Goal: Check status: Check status

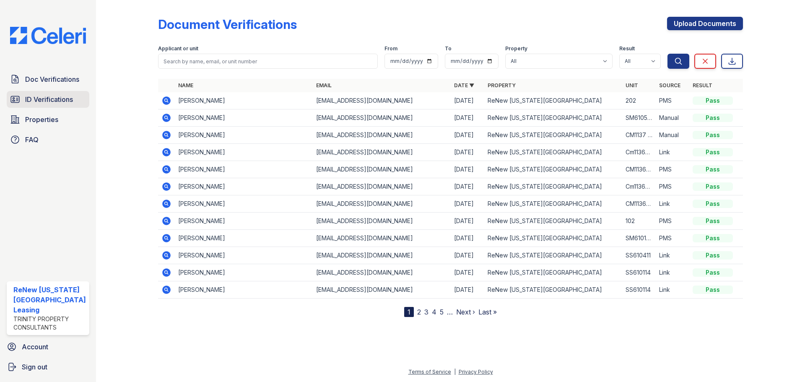
click at [51, 98] on span "ID Verifications" at bounding box center [49, 99] width 48 height 10
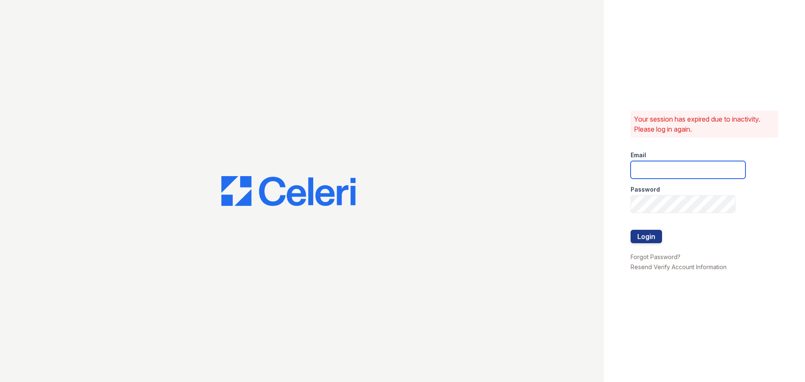
click at [658, 167] on input "email" at bounding box center [687, 170] width 115 height 18
type input "renewvirginiabeach@trinity-pm.com"
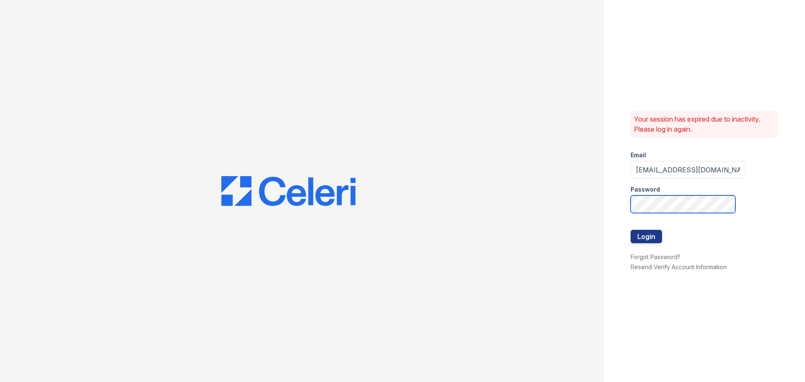
click at [630, 230] on button "Login" at bounding box center [645, 236] width 31 height 13
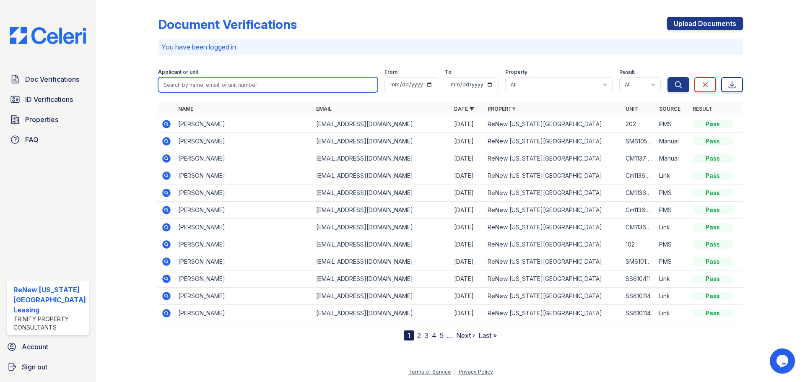
click at [180, 85] on input "search" at bounding box center [268, 84] width 220 height 15
type input "[PERSON_NAME]"
click at [667, 77] on button "Search" at bounding box center [678, 84] width 22 height 15
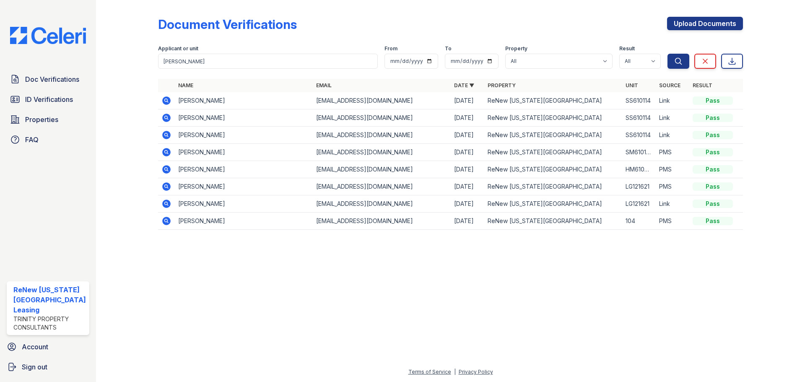
click at [167, 152] on icon at bounding box center [166, 152] width 8 height 8
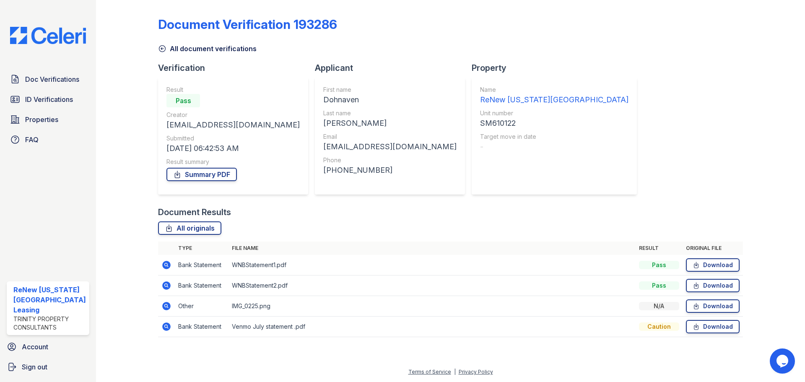
click at [161, 49] on icon at bounding box center [162, 49] width 6 height 6
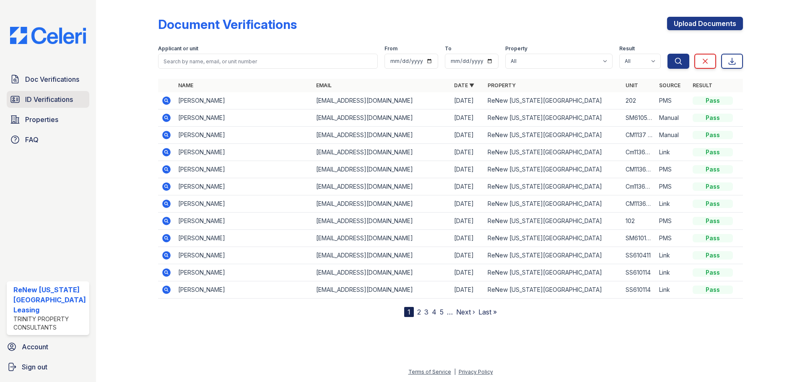
click at [55, 97] on span "ID Verifications" at bounding box center [49, 99] width 48 height 10
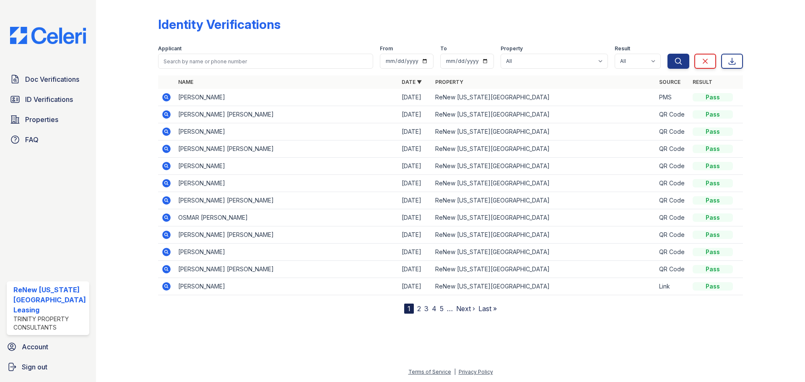
drag, startPoint x: 269, startPoint y: 38, endPoint x: 264, endPoint y: 47, distance: 9.8
click at [269, 40] on div "Identity Verifications Filter Applicant From To Property All ReNew Virginia Bea…" at bounding box center [450, 158] width 585 height 310
click at [258, 60] on input "search" at bounding box center [265, 61] width 215 height 15
type input "johnson"
click at [667, 54] on button "Search" at bounding box center [678, 61] width 22 height 15
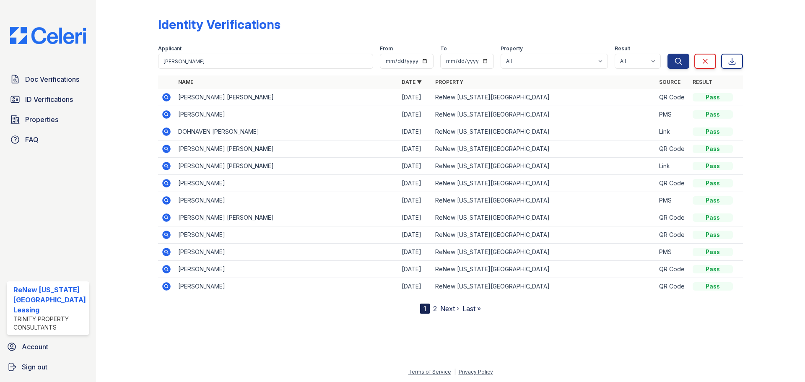
click at [164, 131] on icon at bounding box center [166, 132] width 10 height 10
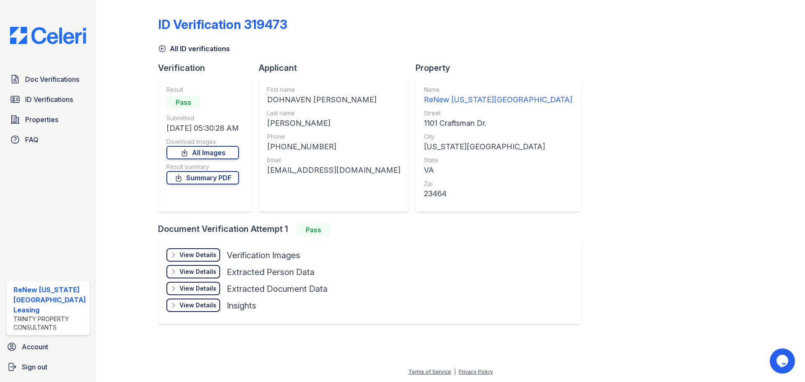
click at [161, 50] on icon at bounding box center [162, 48] width 8 height 8
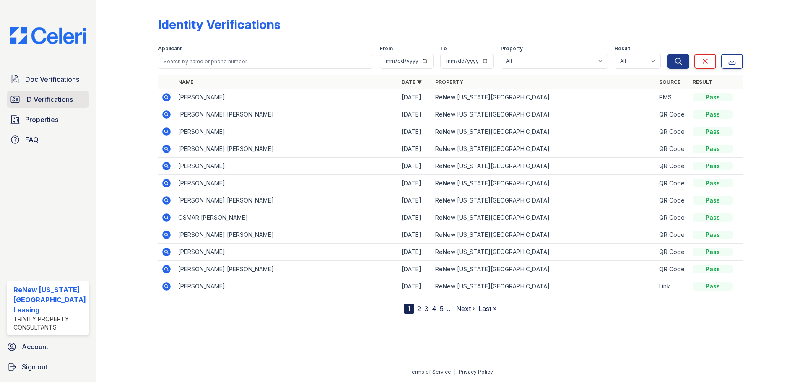
click at [70, 97] on span "ID Verifications" at bounding box center [49, 99] width 48 height 10
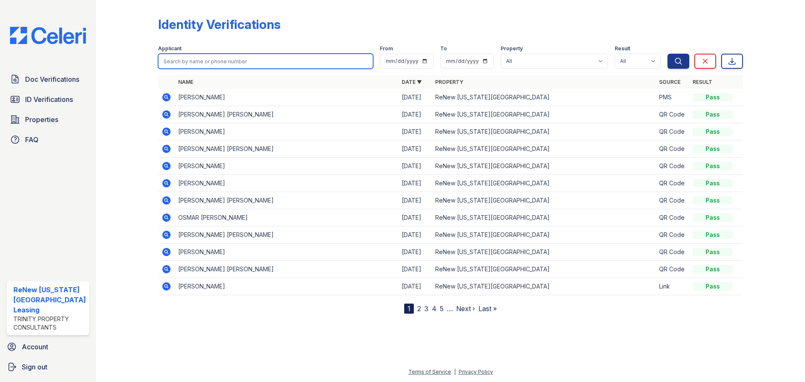
click at [208, 61] on input "search" at bounding box center [265, 61] width 215 height 15
type input "johnson"
click at [667, 54] on button "Search" at bounding box center [678, 61] width 22 height 15
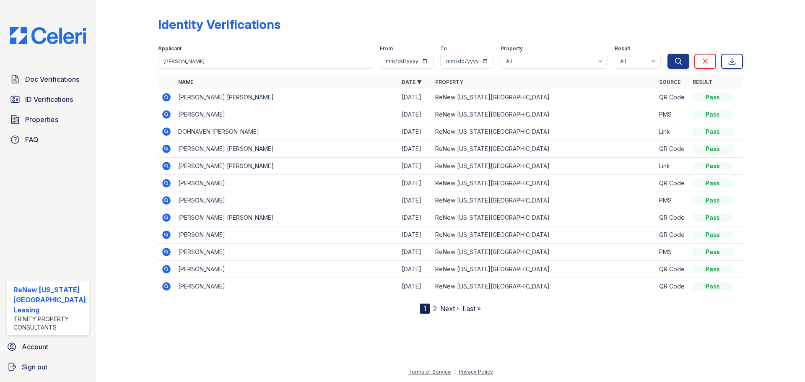
click at [167, 112] on icon at bounding box center [166, 114] width 8 height 8
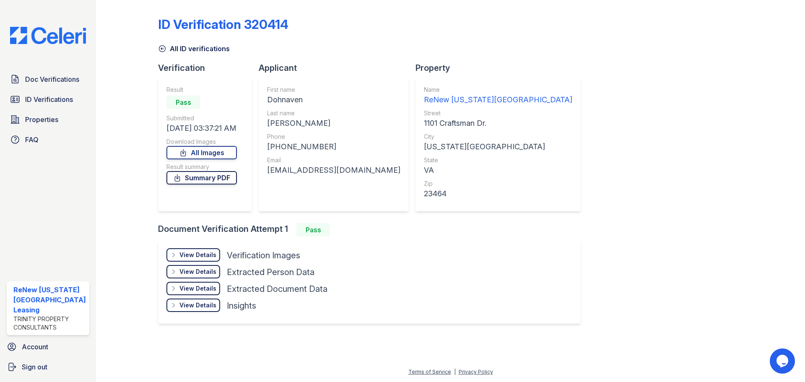
click at [205, 176] on link "Summary PDF" at bounding box center [201, 177] width 70 height 13
